Goal: Information Seeking & Learning: Learn about a topic

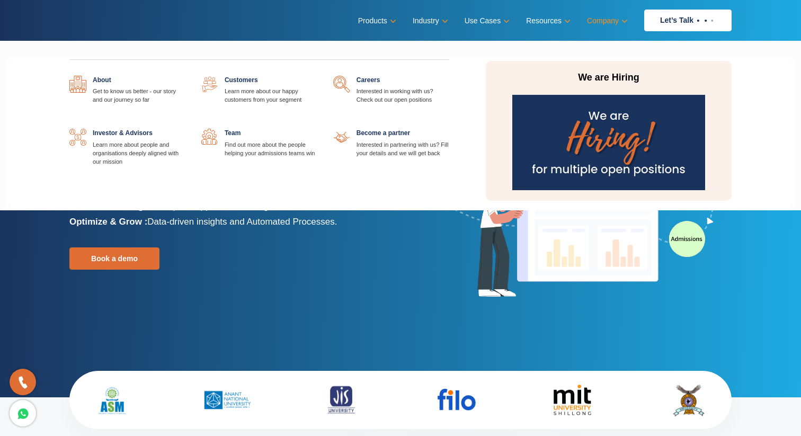
click at [613, 21] on link "Company" at bounding box center [606, 20] width 39 height 15
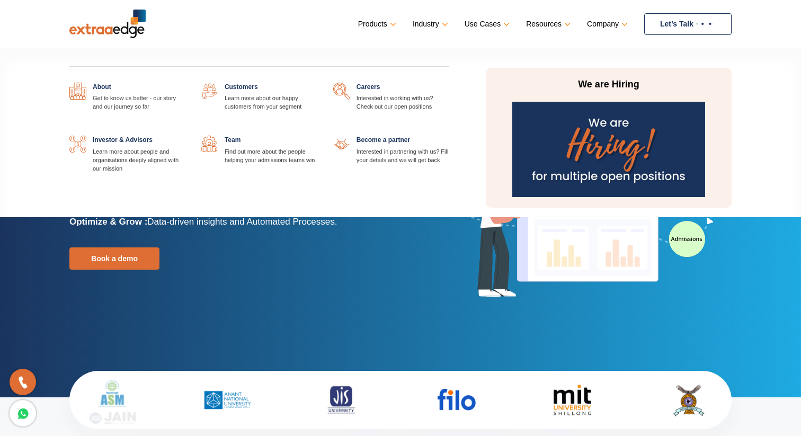
click at [618, 23] on link "Company" at bounding box center [606, 23] width 39 height 15
click at [185, 83] on link at bounding box center [185, 83] width 0 height 0
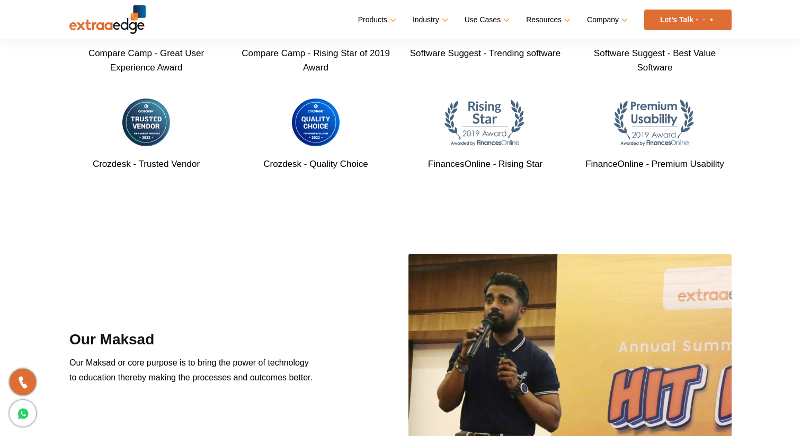
scroll to position [887, 0]
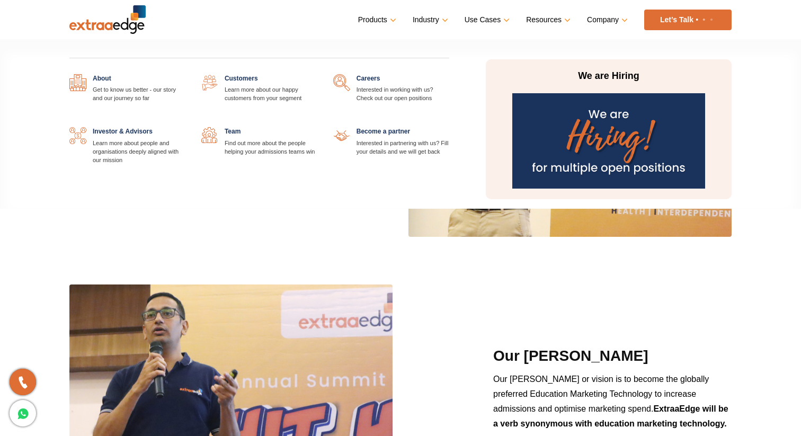
click at [317, 127] on link at bounding box center [317, 127] width 0 height 0
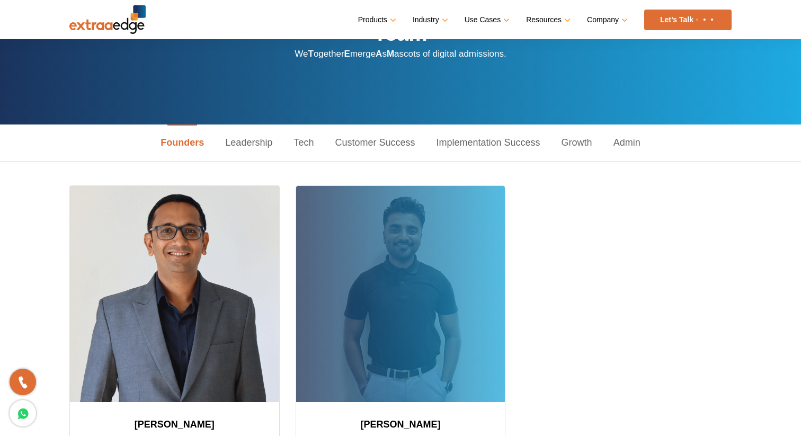
scroll to position [59, 0]
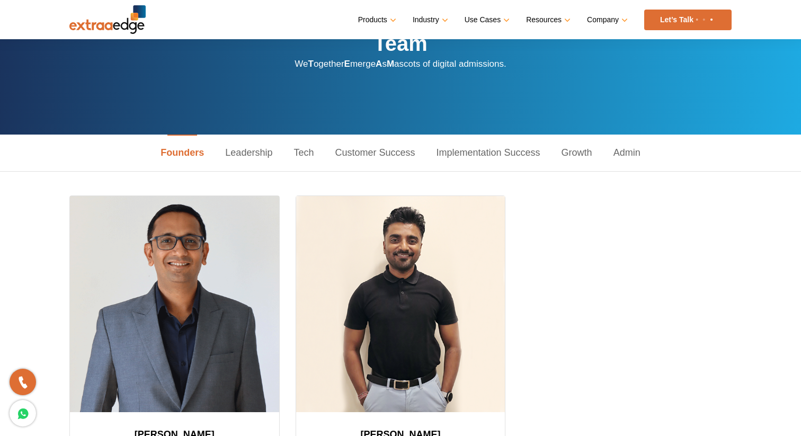
click at [272, 158] on link "Leadership" at bounding box center [249, 153] width 68 height 37
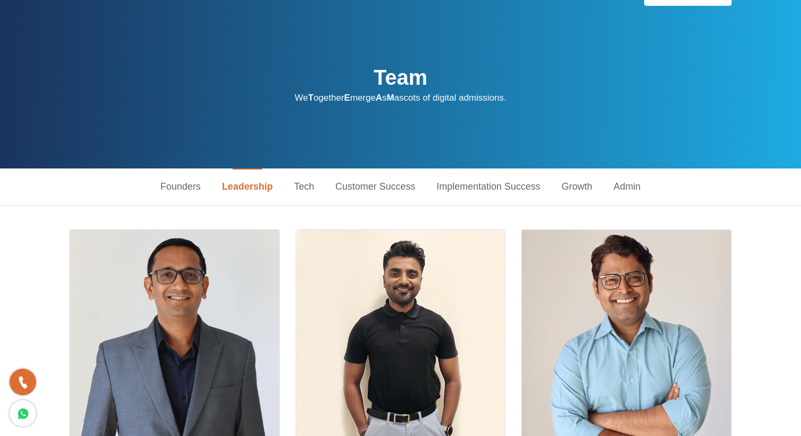
scroll to position [22, 0]
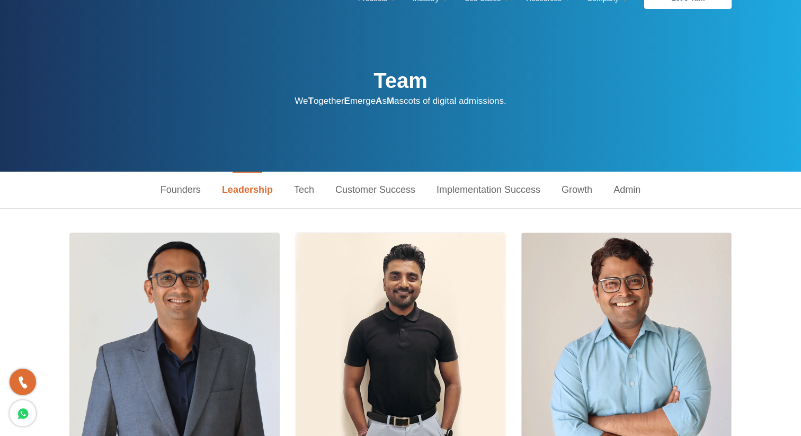
click at [317, 196] on link "Tech" at bounding box center [303, 190] width 41 height 37
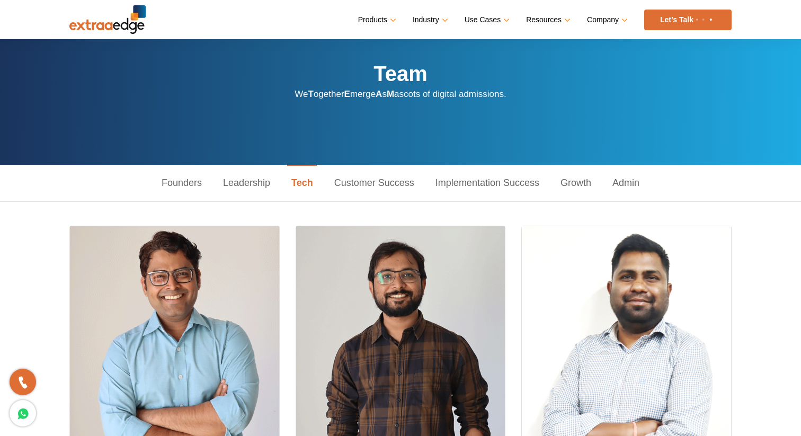
scroll to position [0, 0]
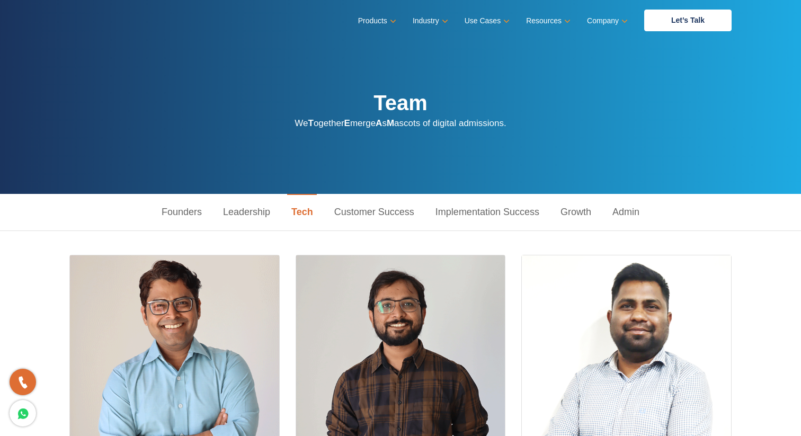
click at [348, 219] on link "Customer Success" at bounding box center [374, 212] width 101 height 37
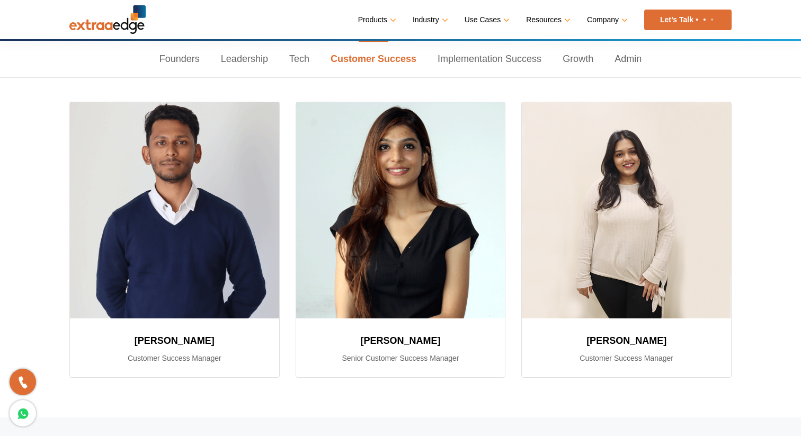
scroll to position [152, 0]
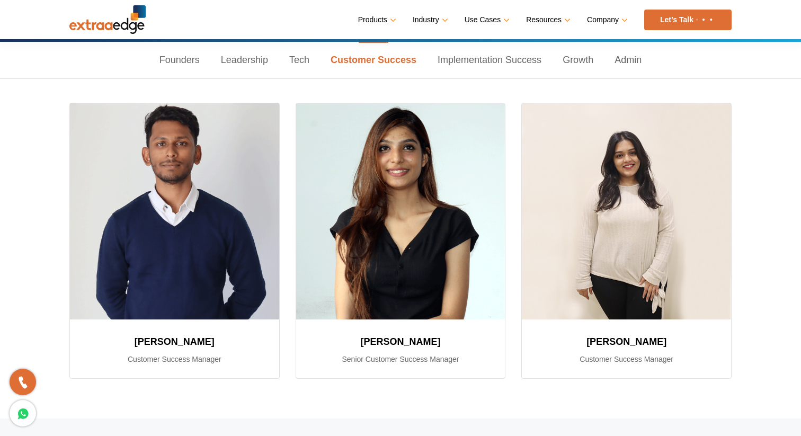
click at [453, 64] on link "Implementation Success" at bounding box center [489, 60] width 125 height 37
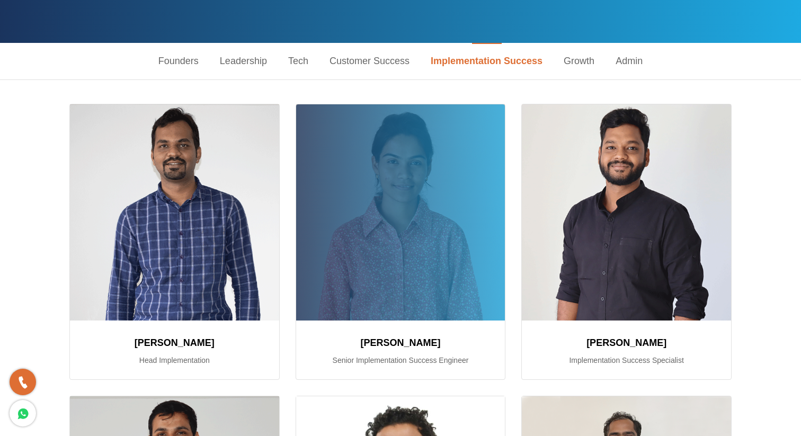
scroll to position [0, 0]
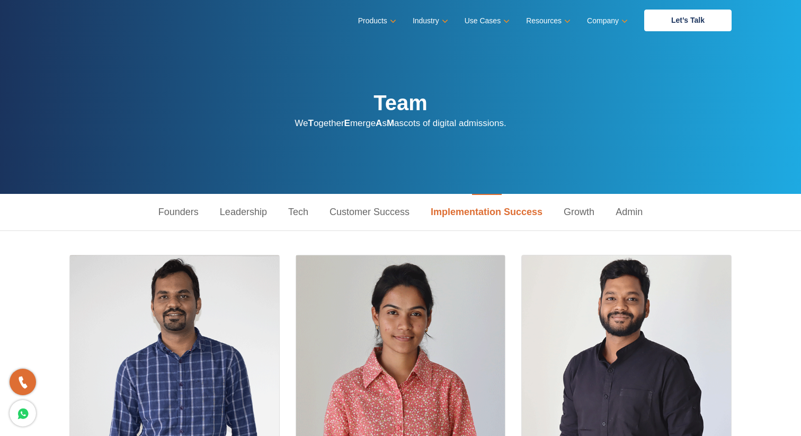
click at [579, 208] on link "Growth" at bounding box center [579, 212] width 52 height 37
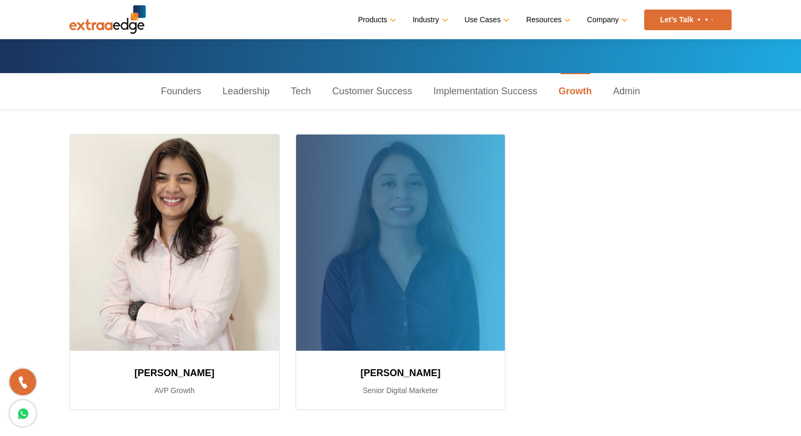
scroll to position [113, 0]
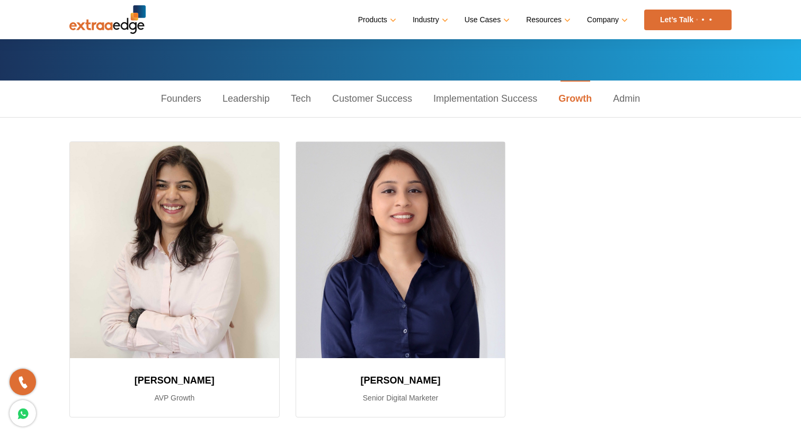
click at [631, 105] on link "Admin" at bounding box center [626, 99] width 48 height 37
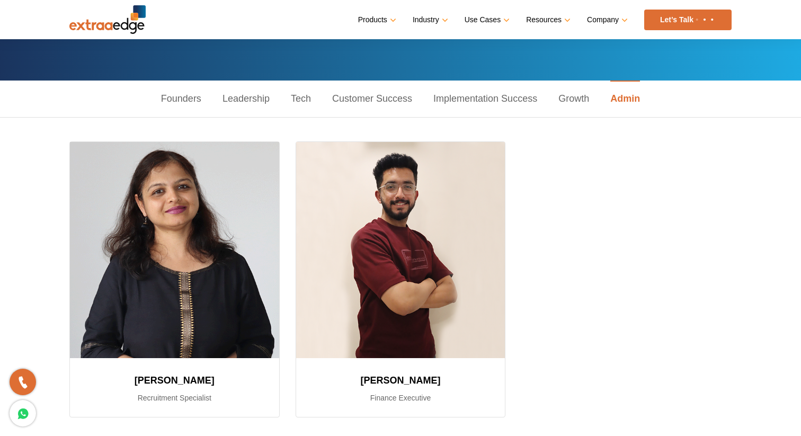
click at [197, 108] on link "Founders" at bounding box center [180, 99] width 61 height 37
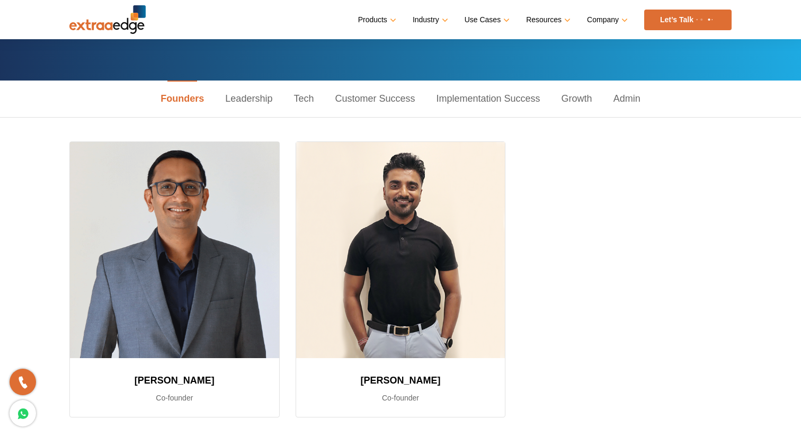
click at [247, 103] on link "Leadership" at bounding box center [249, 99] width 68 height 37
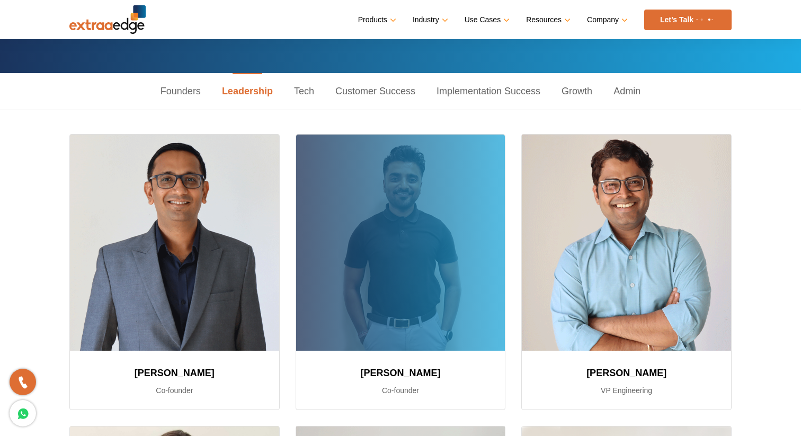
scroll to position [83, 0]
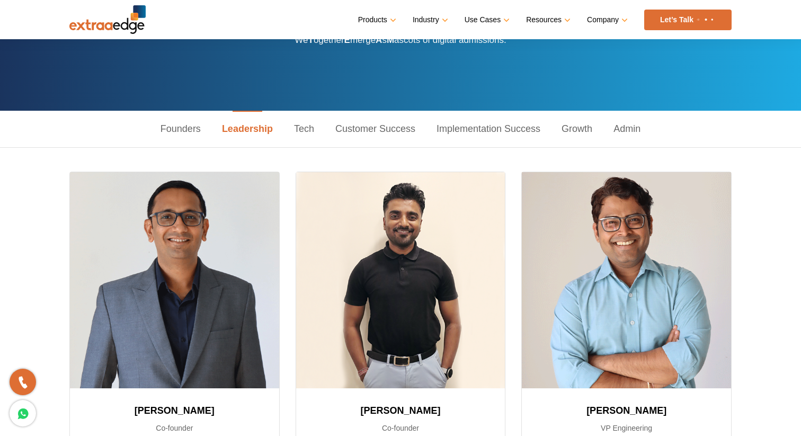
click at [362, 127] on link "Customer Success" at bounding box center [375, 129] width 101 height 37
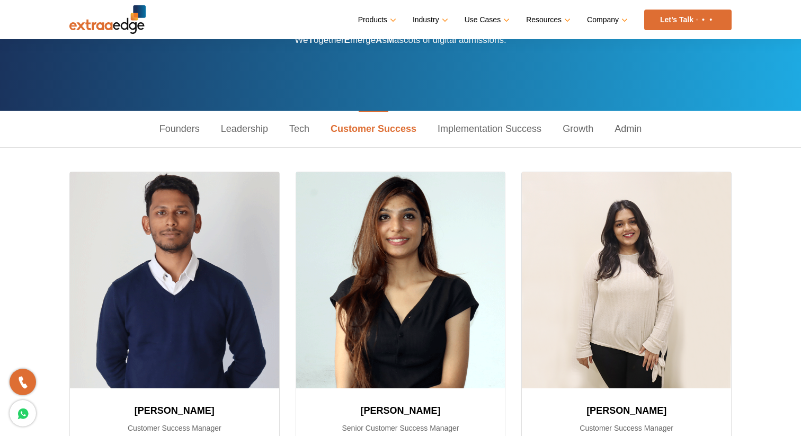
click at [356, 128] on link "Customer Success" at bounding box center [373, 129] width 107 height 37
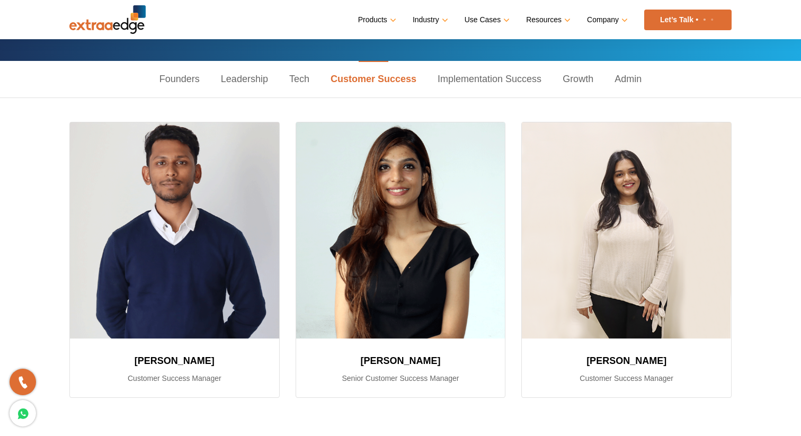
scroll to position [137, 0]
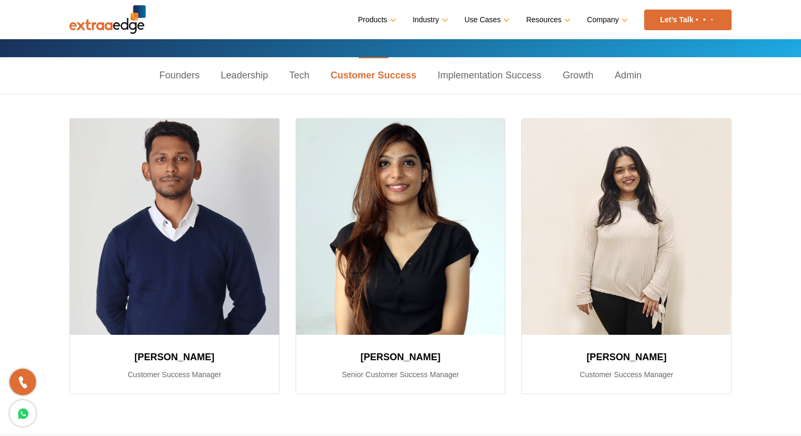
click at [449, 85] on link "Implementation Success" at bounding box center [489, 75] width 125 height 37
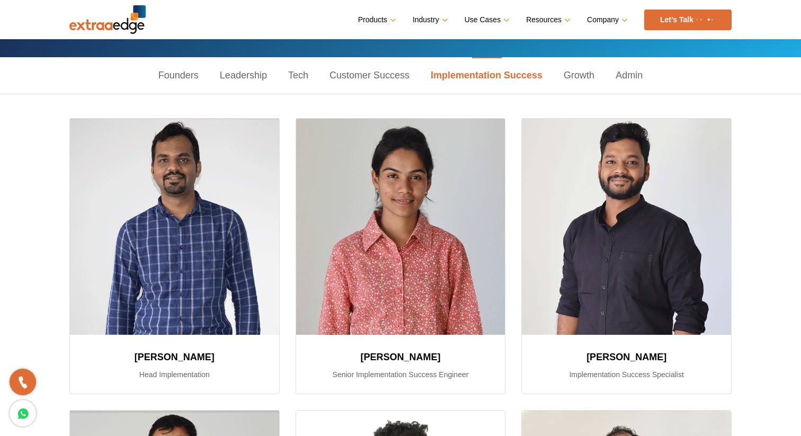
click at [568, 75] on link "Growth" at bounding box center [579, 75] width 52 height 37
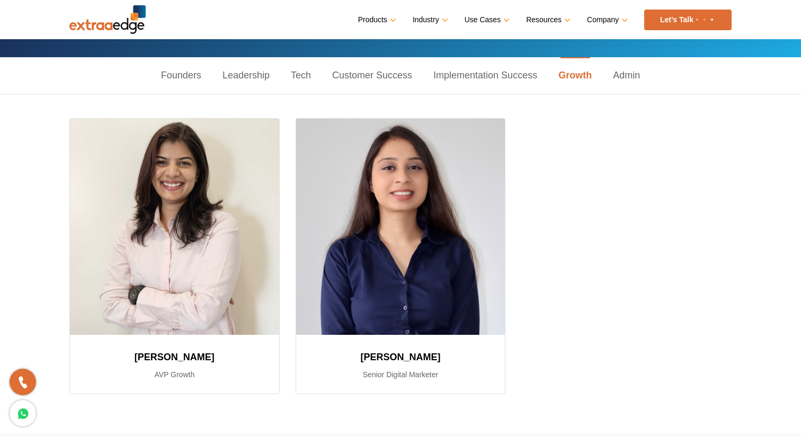
click at [188, 85] on link "Founders" at bounding box center [180, 75] width 61 height 37
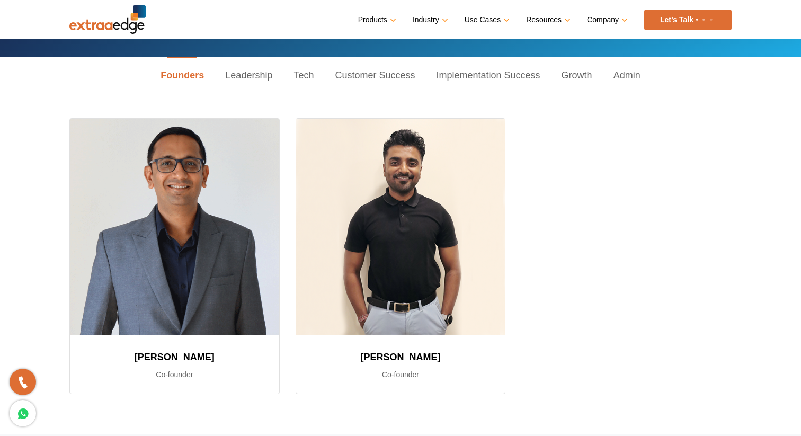
click at [303, 69] on link "Tech" at bounding box center [303, 75] width 41 height 37
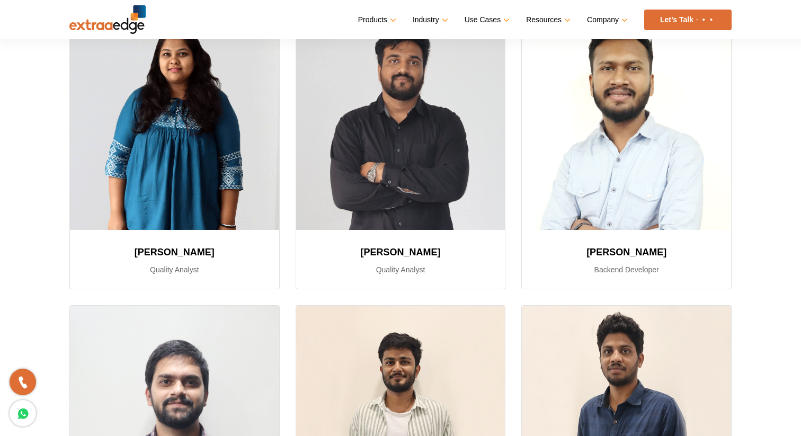
scroll to position [1120, 0]
